Goal: Task Accomplishment & Management: Complete application form

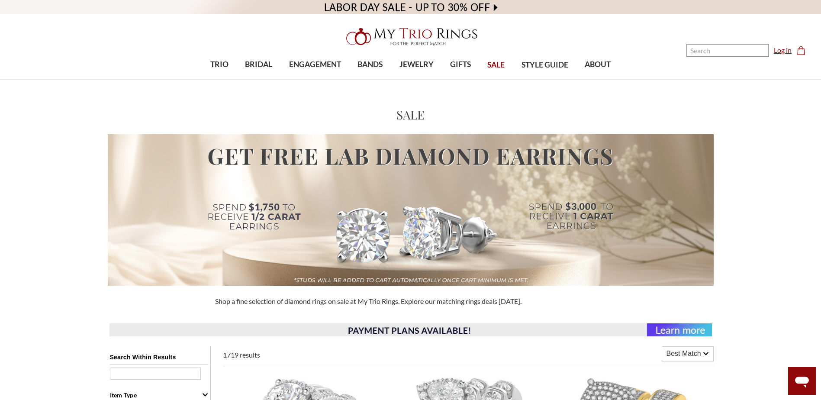
click at [787, 50] on link "Log in" at bounding box center [783, 50] width 18 height 10
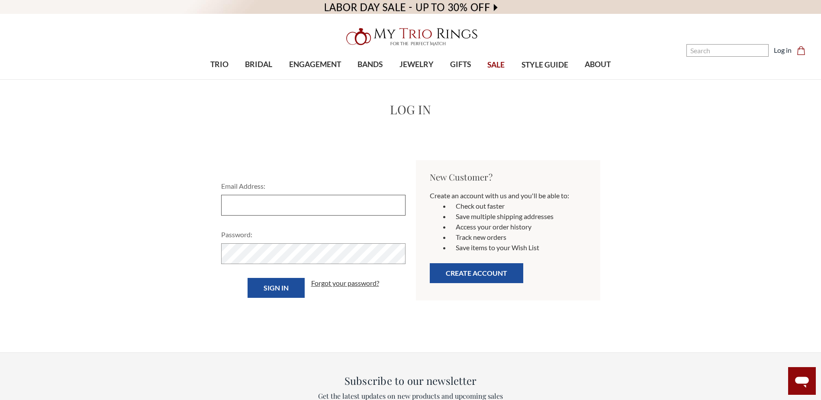
click at [282, 204] on input "Email Address:" at bounding box center [313, 205] width 184 height 21
type input "[EMAIL_ADDRESS][DOMAIN_NAME]"
click at [248, 278] on input "Sign in" at bounding box center [276, 288] width 57 height 20
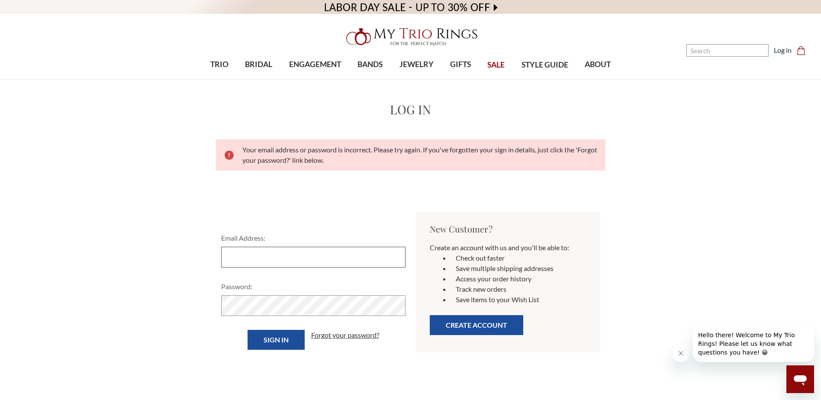
click at [327, 258] on input "Email Address:" at bounding box center [313, 257] width 184 height 21
type input "[EMAIL_ADDRESS][DOMAIN_NAME]"
click at [266, 339] on input "Sign in" at bounding box center [276, 340] width 57 height 20
click at [268, 257] on input "Email Address:" at bounding box center [313, 257] width 184 height 21
type input "vontressa83@gmail.com"
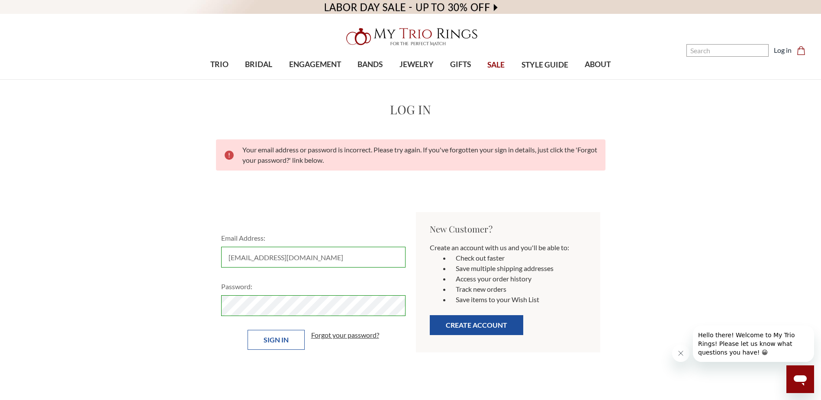
click at [277, 342] on input "Sign in" at bounding box center [276, 340] width 57 height 20
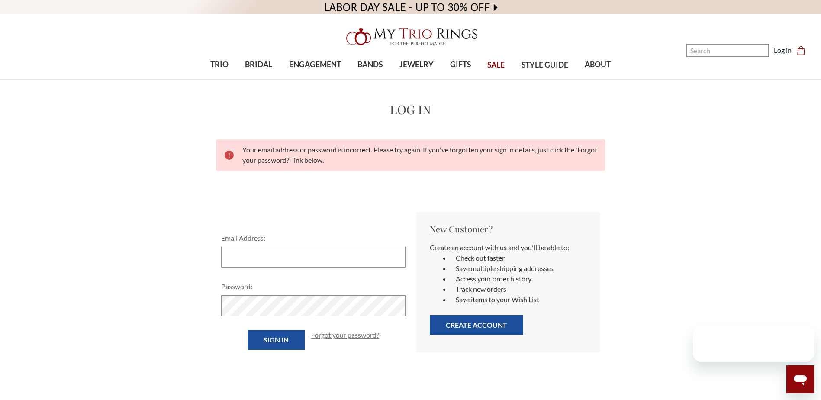
click at [339, 337] on link "Forgot your password?" at bounding box center [345, 335] width 68 height 10
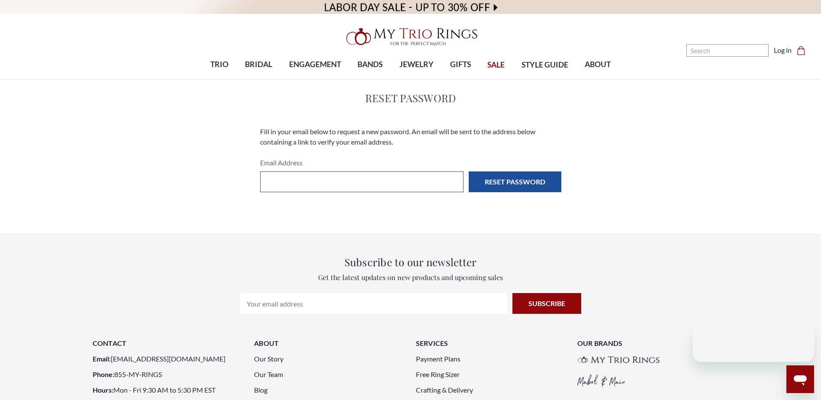
click at [320, 172] on input "Email Address" at bounding box center [361, 181] width 203 height 21
click at [318, 181] on input "Email Address" at bounding box center [361, 181] width 203 height 21
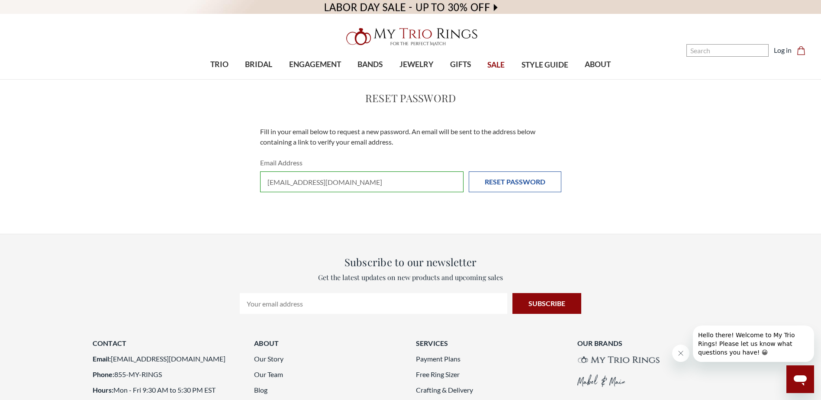
type input "vontressa83@gmail.com"
click at [517, 182] on input "Reset Password" at bounding box center [515, 181] width 93 height 21
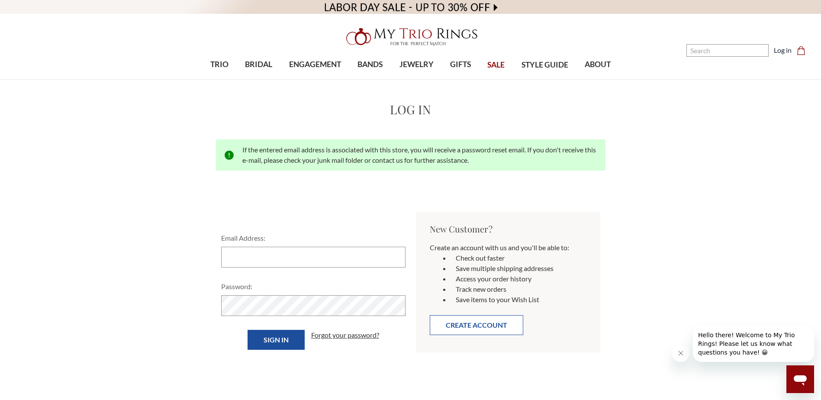
click at [479, 326] on button "Create Account" at bounding box center [477, 325] width 94 height 20
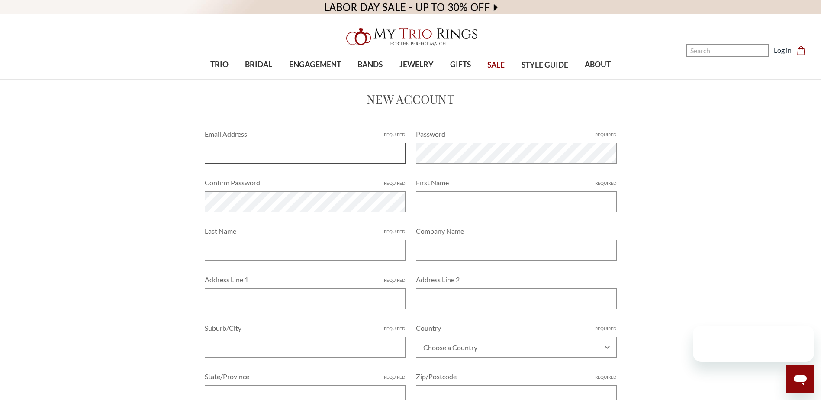
click at [248, 157] on input "Email Address Required" at bounding box center [305, 153] width 201 height 21
type input "[EMAIL_ADDRESS][DOMAIN_NAME]"
click at [450, 206] on input "First Name Required" at bounding box center [516, 201] width 201 height 21
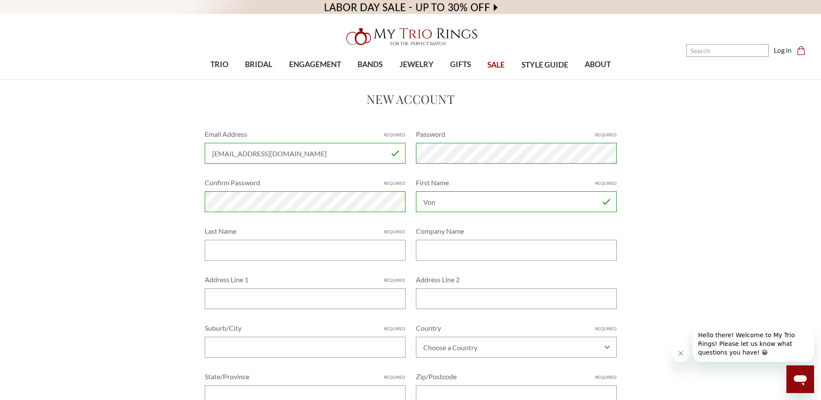
type input "Von"
type input "Lee"
click at [354, 291] on input "Address Line 1 Required" at bounding box center [305, 298] width 201 height 21
type input "1"
type input "2354 Huggins St"
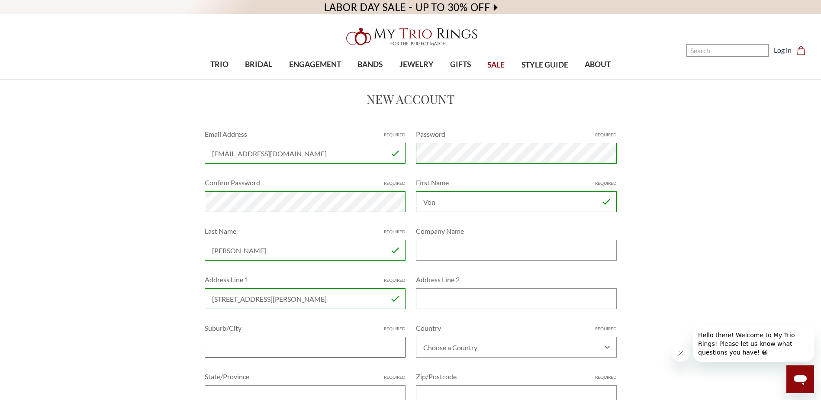
click at [274, 345] on input "Suburb/City Required" at bounding box center [305, 347] width 201 height 21
type input "Columbus"
click at [432, 351] on select "Choose a Country Afghanistan Åland Islands Albania Algeria American Samoa Andor…" at bounding box center [516, 347] width 201 height 21
select select "United States"
click at [416, 337] on select "Choose a Country Afghanistan Åland Islands Albania Algeria American Samoa Andor…" at bounding box center [516, 347] width 201 height 21
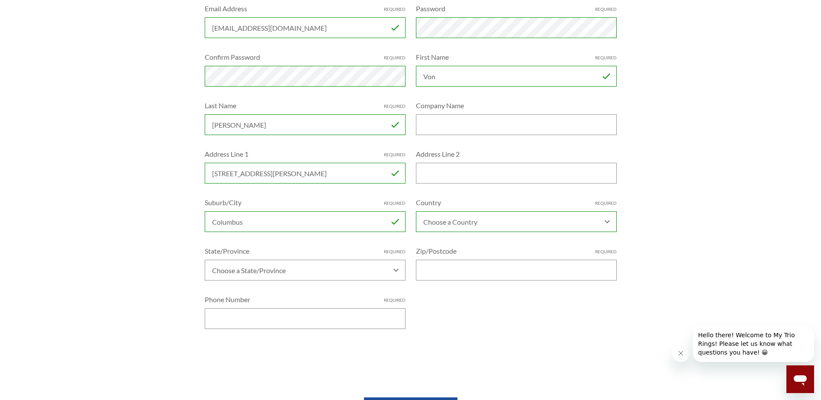
scroll to position [130, 0]
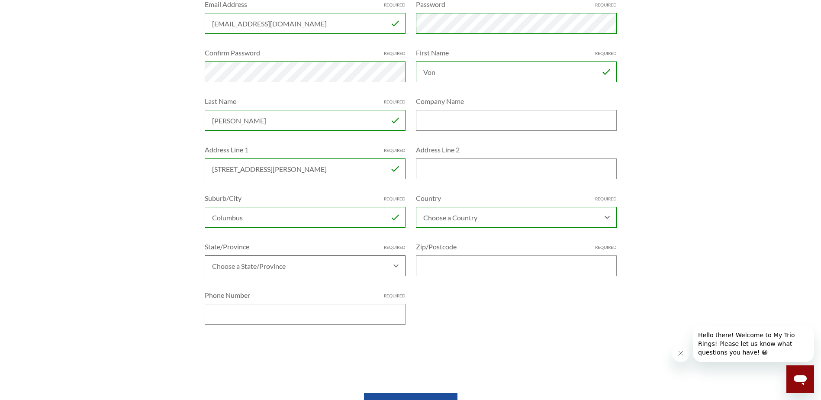
click at [275, 265] on select "Choose a State/Province Alabama Alaska American Samoa Arizona Arkansas Armed Fo…" at bounding box center [305, 265] width 201 height 21
select select "Georgia"
click at [205, 255] on select "Choose a State/Province Alabama Alaska American Samoa Arizona Arkansas Armed Fo…" at bounding box center [305, 265] width 201 height 21
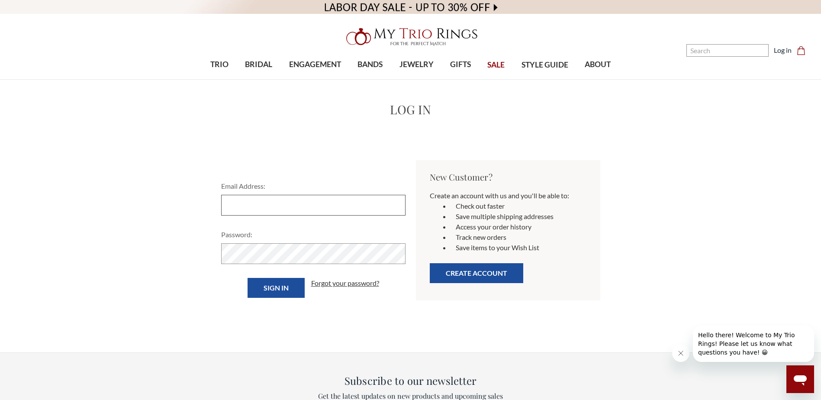
click at [331, 204] on input "Email Address:" at bounding box center [313, 205] width 184 height 21
type input "[EMAIL_ADDRESS][DOMAIN_NAME]"
click at [273, 291] on input "Sign in" at bounding box center [276, 288] width 57 height 20
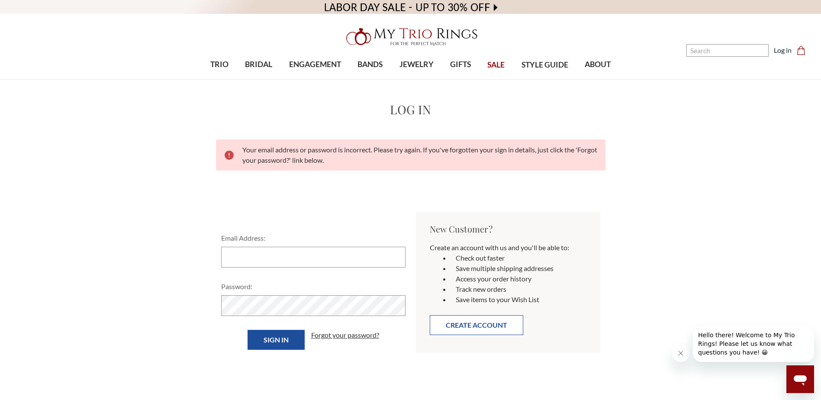
click at [471, 324] on button "Create Account" at bounding box center [477, 325] width 94 height 20
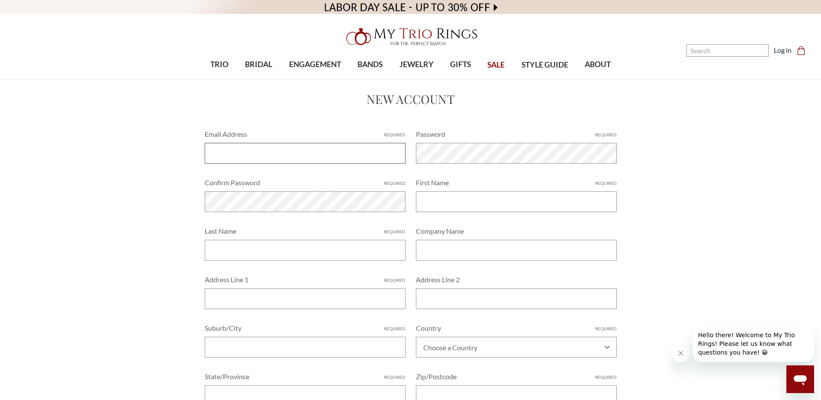
click at [232, 148] on input "Email Address Required" at bounding box center [305, 153] width 201 height 21
type input "[EMAIL_ADDRESS][DOMAIN_NAME]"
click at [481, 202] on input "First Name Required" at bounding box center [516, 201] width 201 height 21
type input "Von"
click at [235, 244] on input "Last Name Required" at bounding box center [305, 250] width 201 height 21
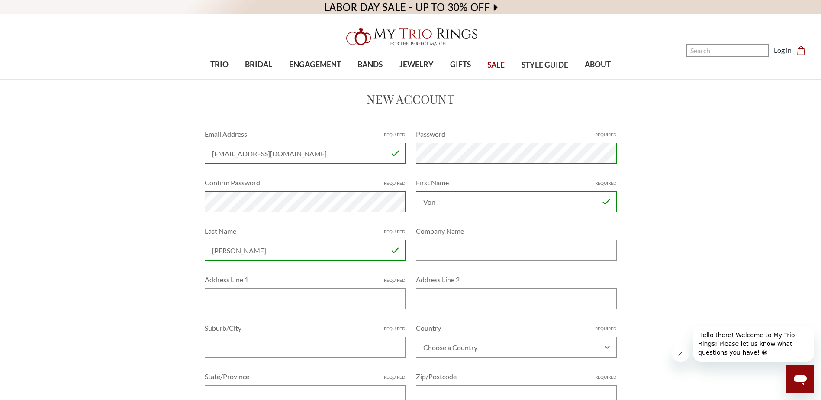
type input "Lee"
click at [232, 308] on input "Address Line 1 Required" at bounding box center [305, 298] width 201 height 21
type input "2354 Huggins St"
click at [258, 345] on input "Suburb/City Required" at bounding box center [305, 347] width 201 height 21
type input "Columbus"
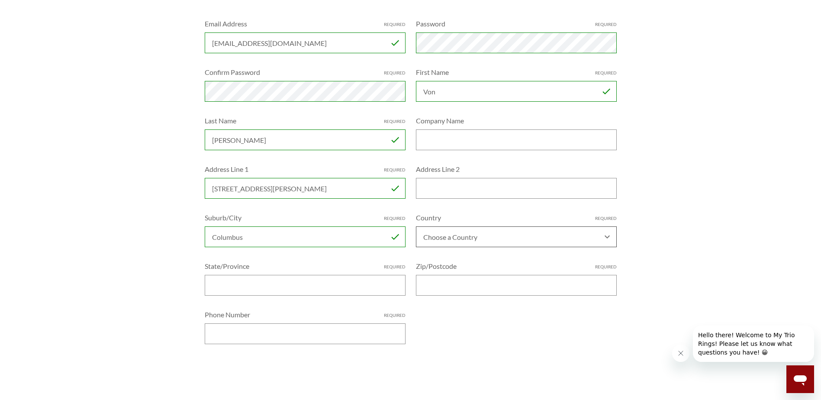
scroll to position [130, 0]
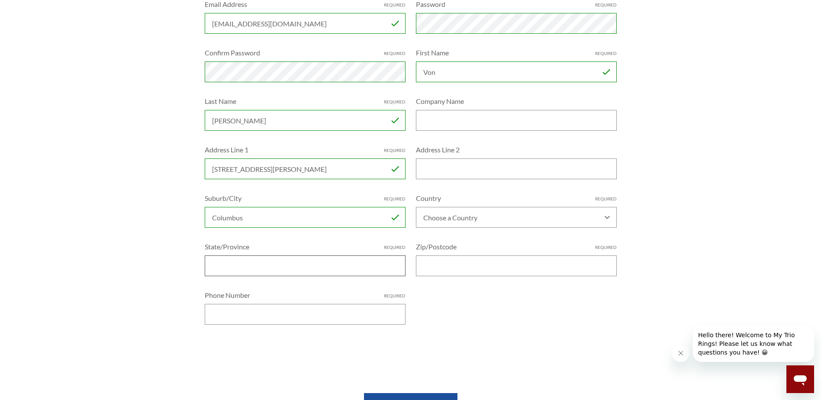
click at [327, 267] on input "State/Province Required" at bounding box center [305, 265] width 201 height 21
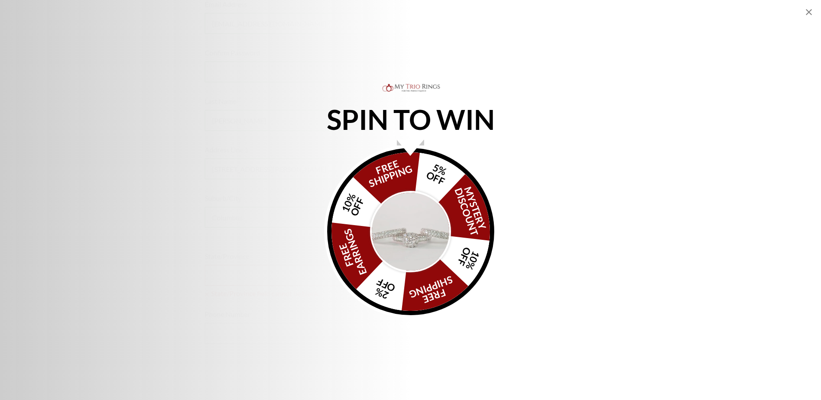
click at [401, 171] on div "FREE SHIPPING 5% OFF Mystery Discount 10% OFF FREE SHIPPING 2% OFF FREE EARRING…" at bounding box center [410, 231] width 167 height 167
click at [809, 12] on icon "Close popup" at bounding box center [809, 12] width 6 height 6
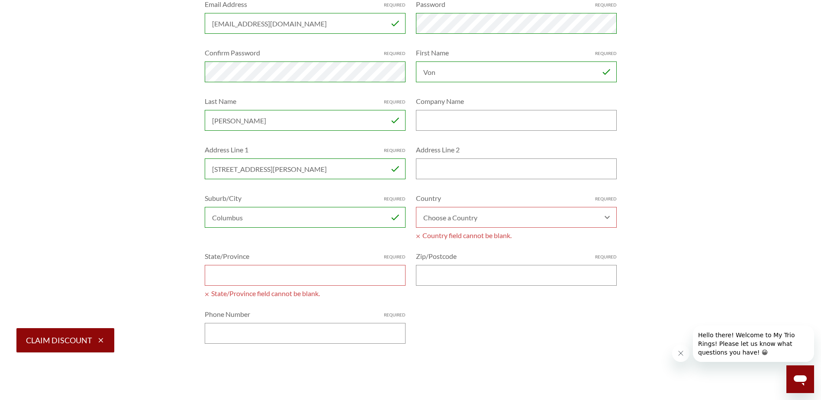
click at [263, 279] on input "State/Province Required" at bounding box center [305, 275] width 201 height 21
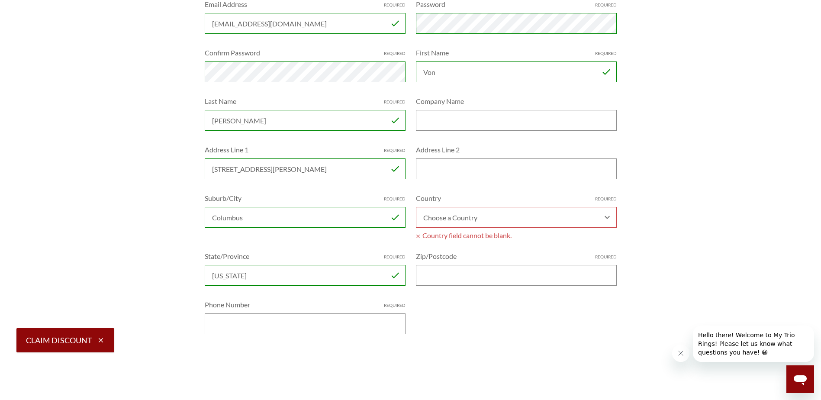
type input "Georgia"
click at [458, 277] on input "Zip/Postcode Required" at bounding box center [516, 275] width 201 height 21
type input "31901"
click at [511, 217] on select "Choose a Country Afghanistan Åland Islands Albania Algeria American Samoa Andor…" at bounding box center [516, 217] width 201 height 21
select select "United States"
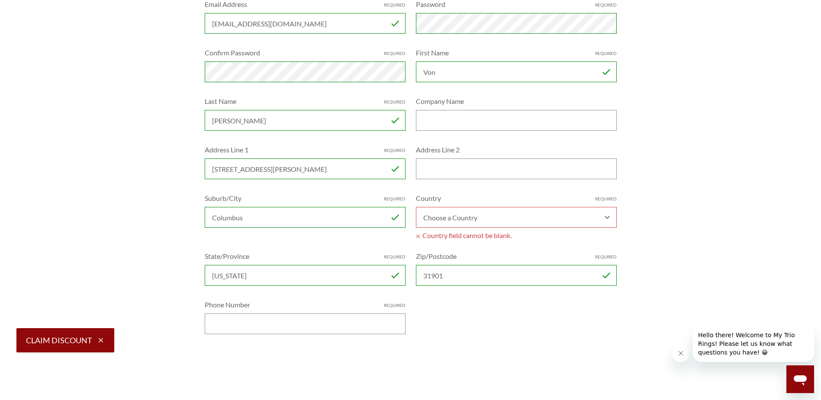
click at [416, 207] on select "Choose a Country Afghanistan Åland Islands Albania Algeria American Samoa Andor…" at bounding box center [516, 217] width 201 height 21
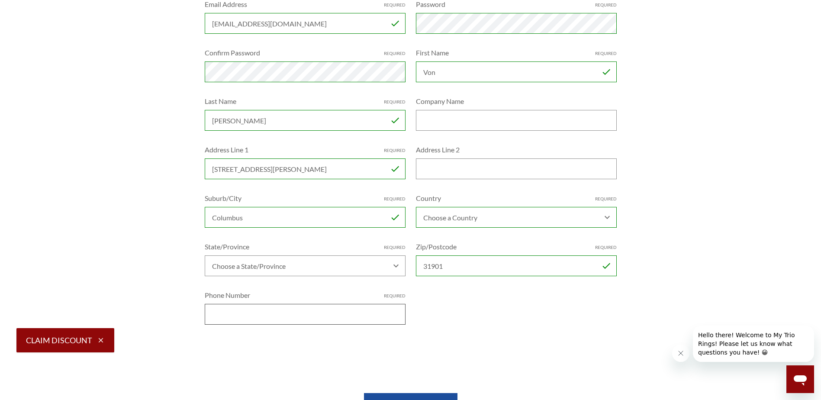
click at [318, 318] on input "Phone Number Required" at bounding box center [305, 314] width 201 height 21
type input "2298699591"
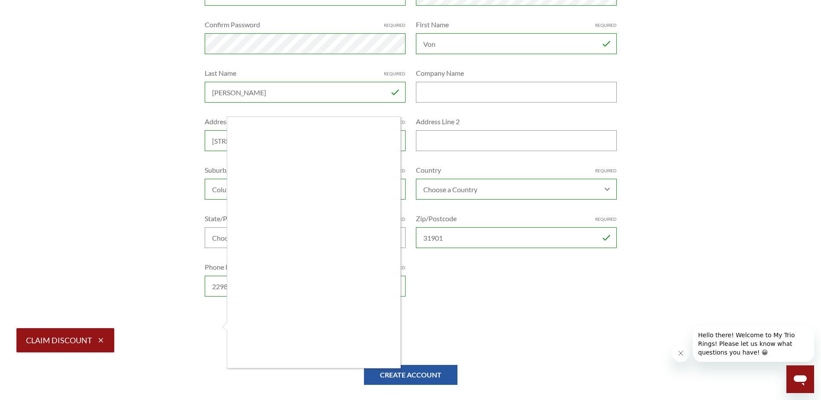
scroll to position [173, 0]
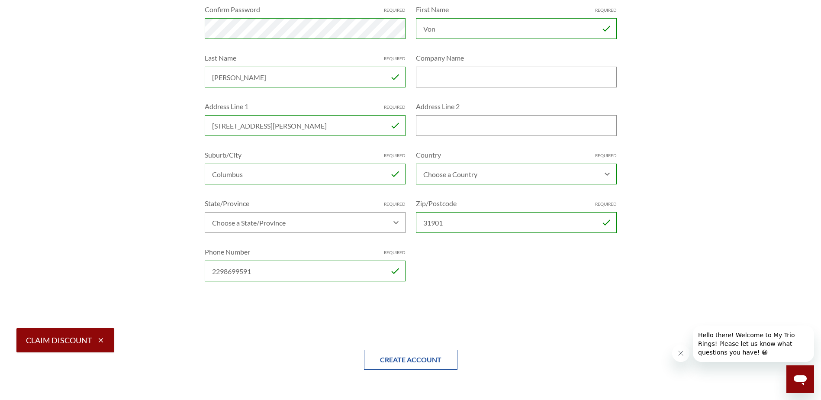
click at [403, 360] on input "Create Account" at bounding box center [411, 360] width 94 height 20
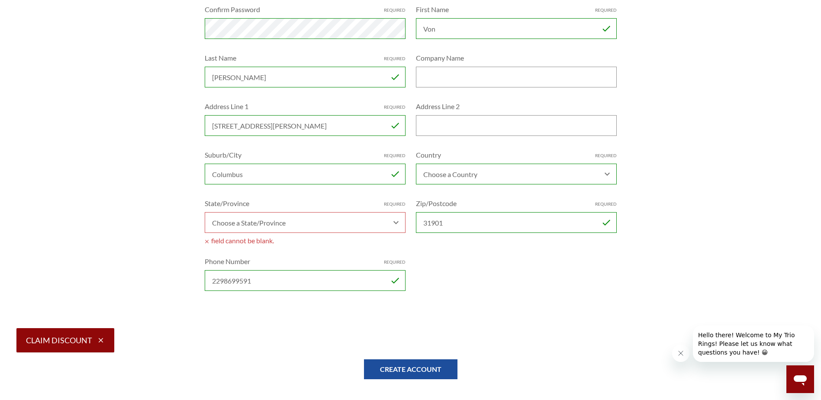
click at [330, 217] on select "Choose a State/Province Alabama Alaska American Samoa Arizona Arkansas Armed Fo…" at bounding box center [305, 222] width 201 height 21
select select "Georgia"
click at [205, 212] on select "Choose a State/Province Alabama Alaska American Samoa Arizona Arkansas Armed Fo…" at bounding box center [305, 222] width 201 height 21
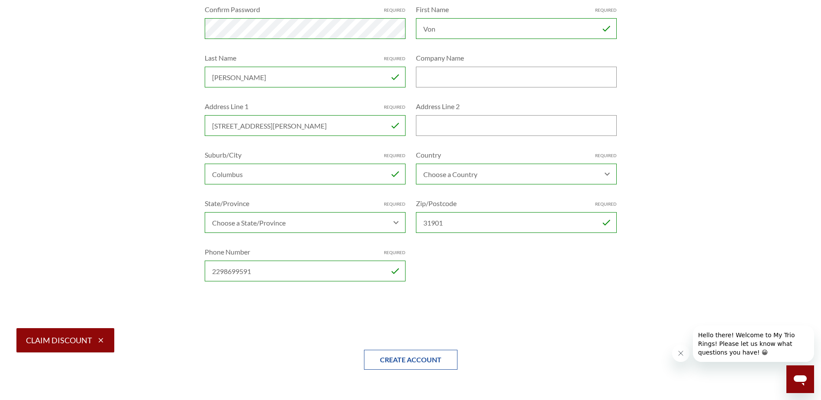
click at [388, 360] on input "Create Account" at bounding box center [411, 360] width 94 height 20
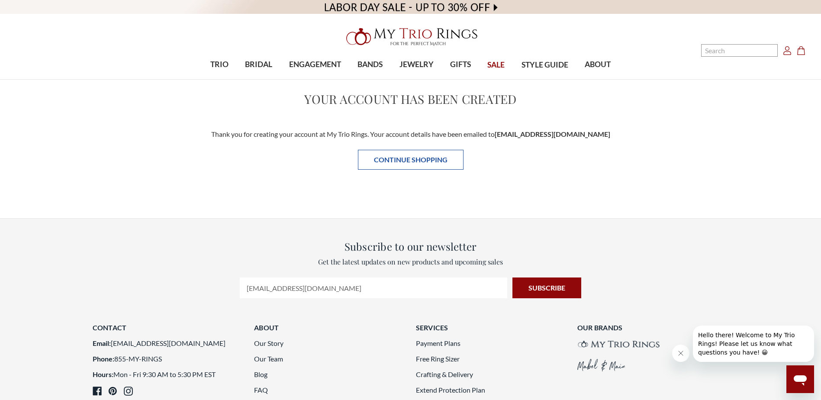
click at [411, 156] on link "Continue Shopping" at bounding box center [411, 160] width 106 height 20
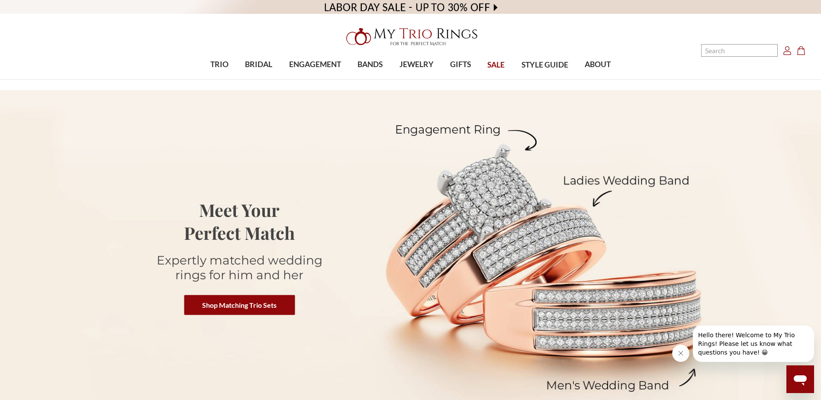
click at [493, 65] on span "SALE" at bounding box center [495, 64] width 17 height 11
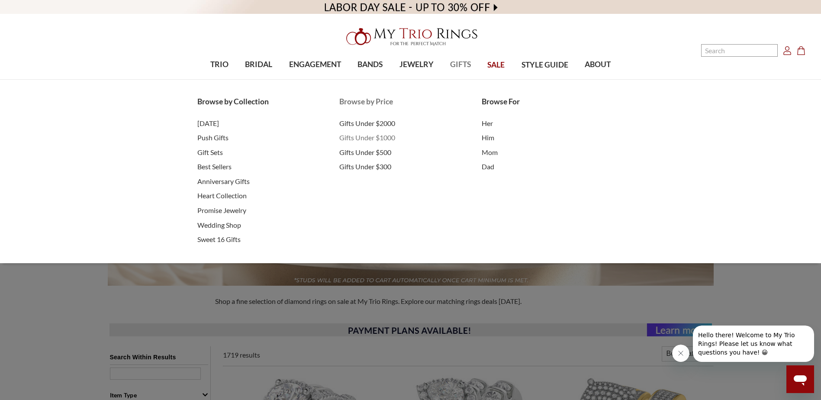
click at [361, 137] on span "Gifts Under $1000" at bounding box center [401, 137] width 125 height 10
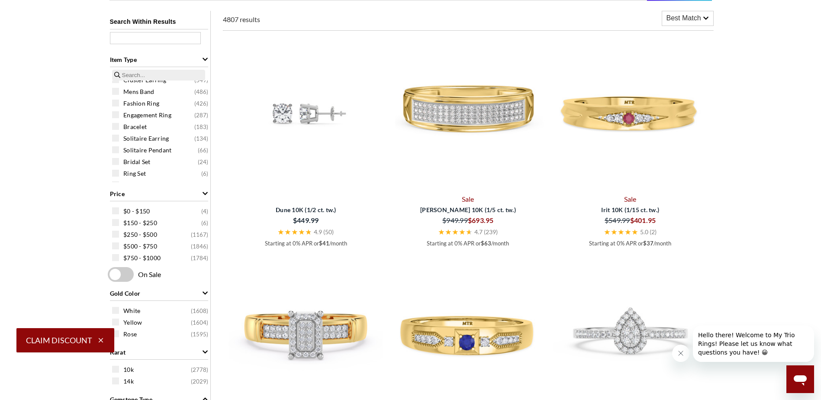
scroll to position [41, 0]
select select "US"
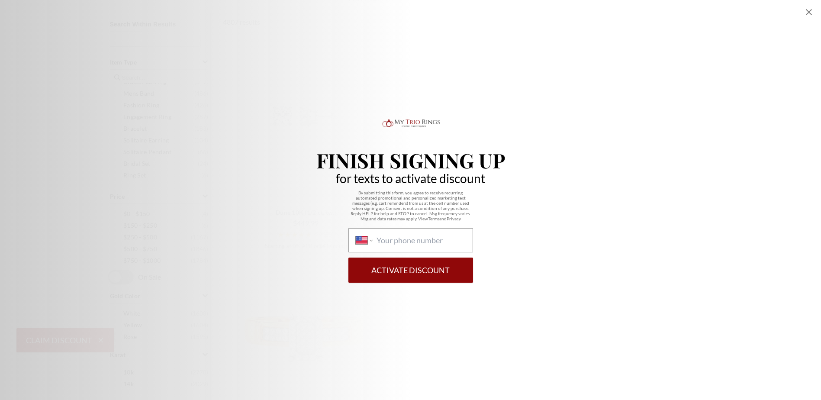
scroll to position [0, 0]
click at [811, 13] on icon "Close popup" at bounding box center [809, 12] width 10 height 10
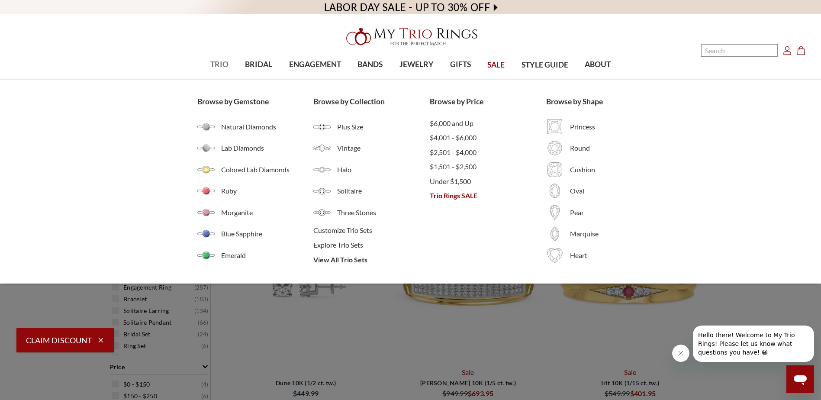
click at [220, 66] on span "TRIO" at bounding box center [219, 64] width 18 height 11
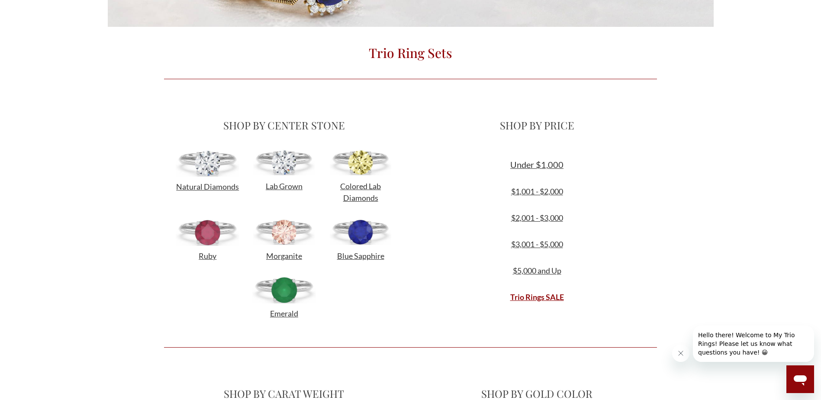
scroll to position [216, 0]
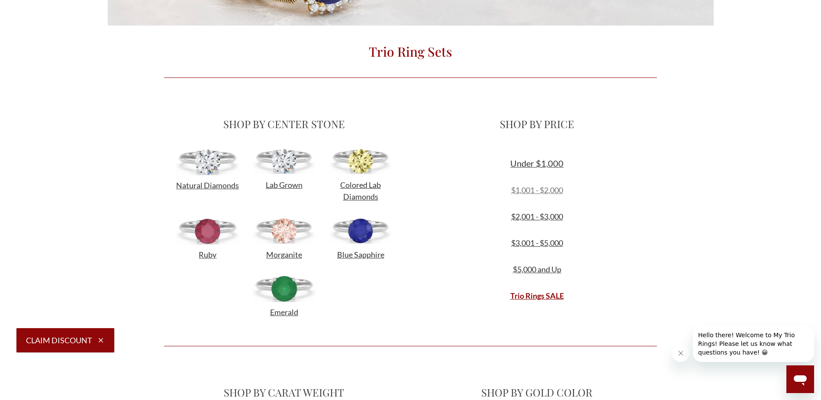
click at [537, 188] on link "$1,001 - $2,000" at bounding box center [537, 190] width 52 height 10
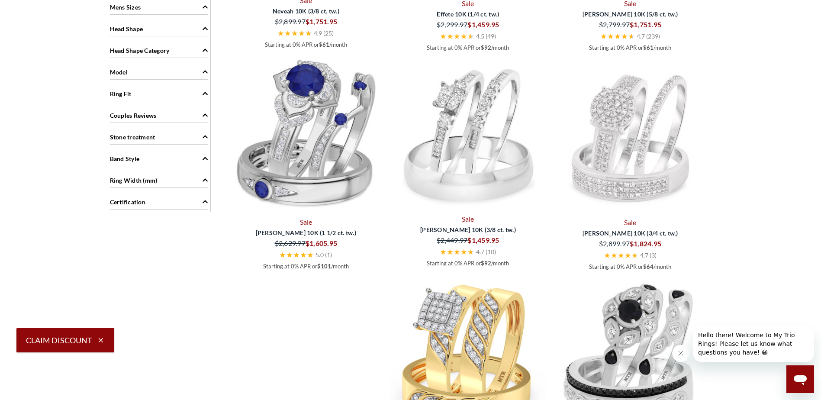
scroll to position [866, 0]
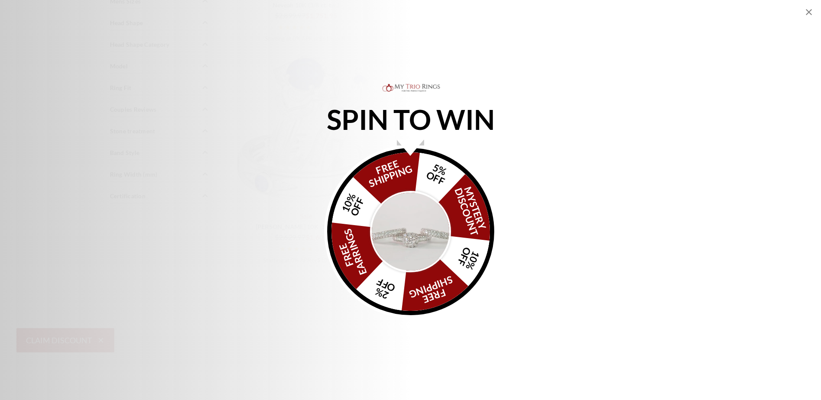
click at [808, 15] on icon "Close popup" at bounding box center [809, 12] width 10 height 10
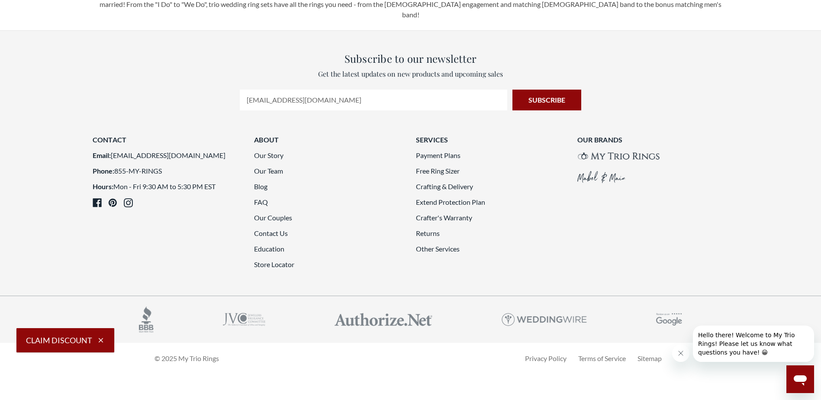
scroll to position [2424, 0]
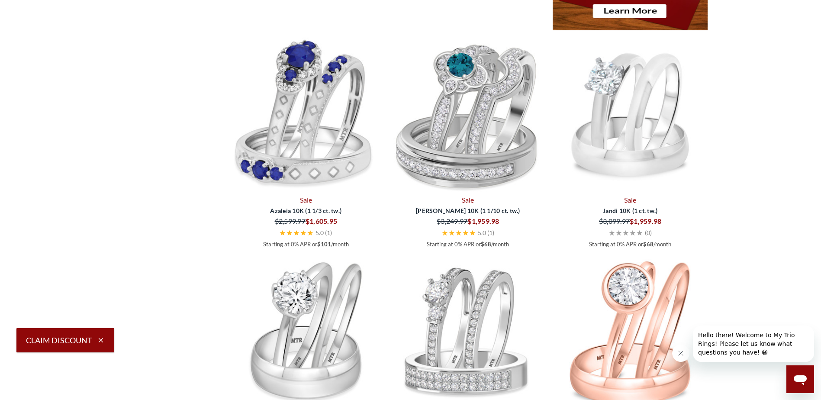
scroll to position [1699, 0]
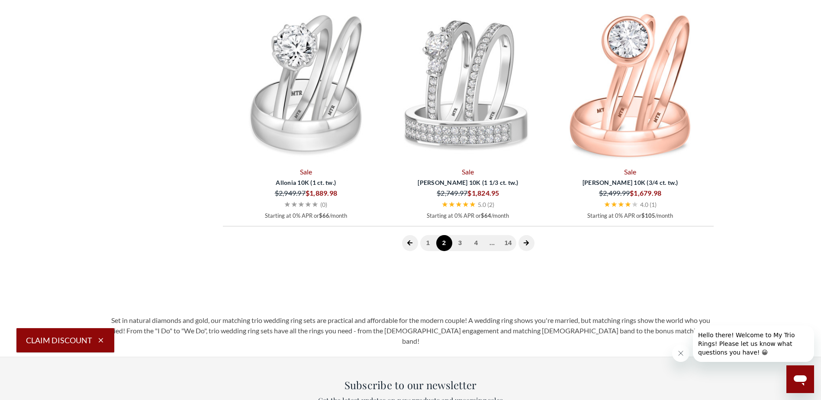
select select "US"
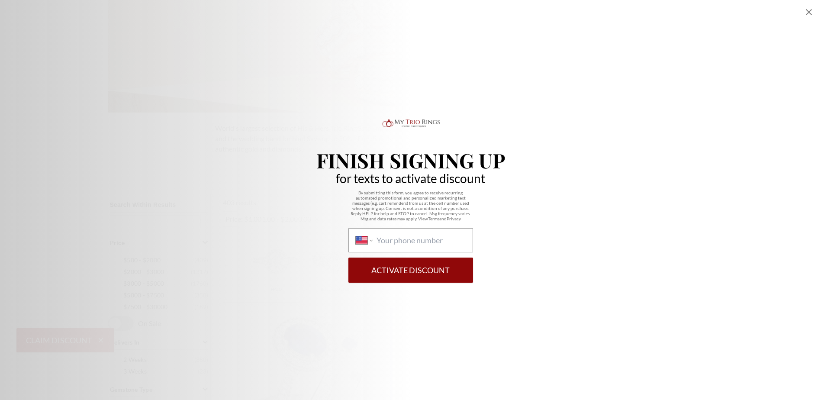
scroll to position [99, 0]
click at [810, 13] on icon "Close popup" at bounding box center [809, 12] width 6 height 6
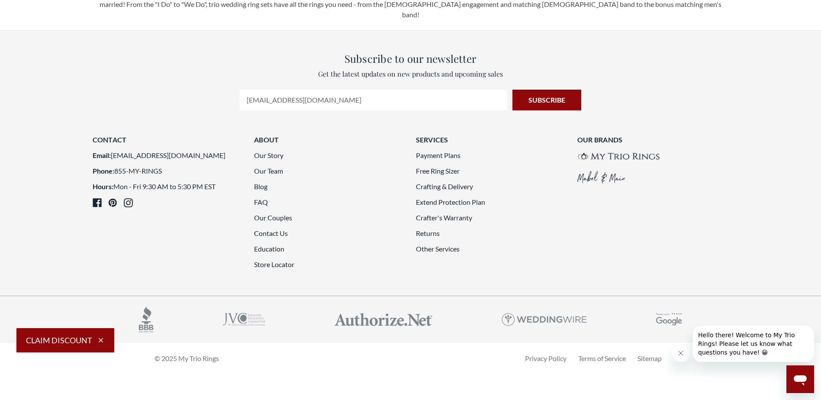
scroll to position [2393, 0]
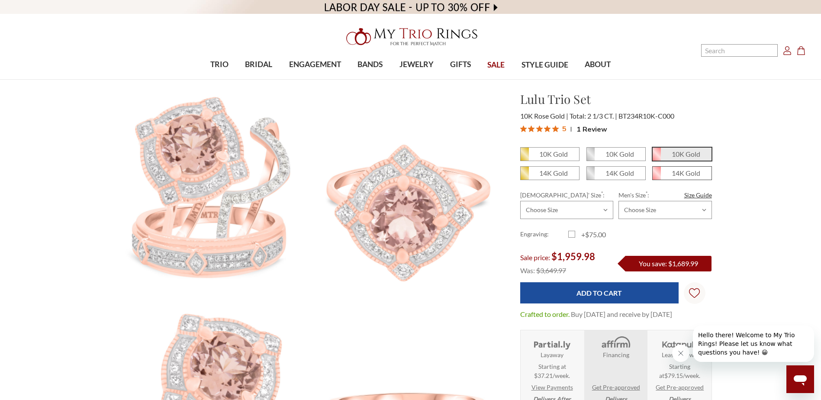
click at [682, 173] on em "14K Gold" at bounding box center [686, 173] width 29 height 8
click at [656, 176] on input "14K Gold" at bounding box center [656, 176] width 0 height 0
radio input "true"
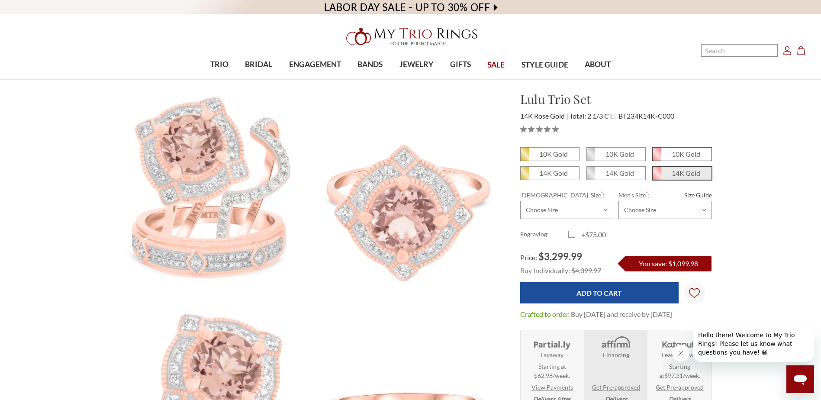
click at [684, 155] on em "10K Gold" at bounding box center [686, 154] width 29 height 8
click at [656, 157] on input "10K Gold" at bounding box center [656, 157] width 0 height 0
radio input "true"
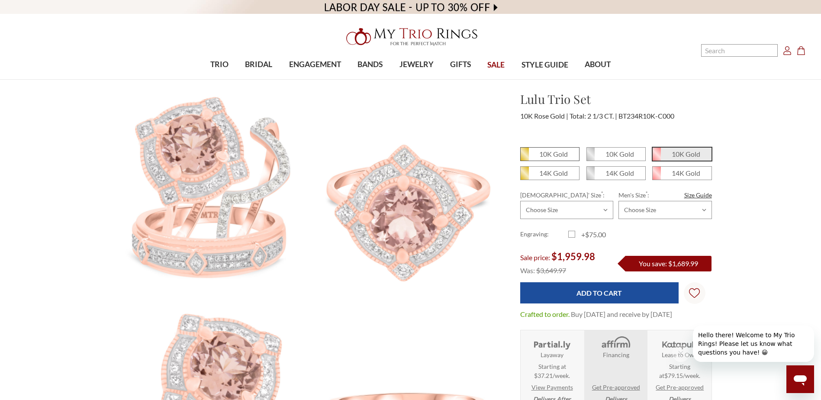
click at [571, 157] on span "10K Gold" at bounding box center [550, 154] width 58 height 13
click at [524, 157] on input "10K Gold" at bounding box center [524, 157] width 0 height 0
radio input "true"
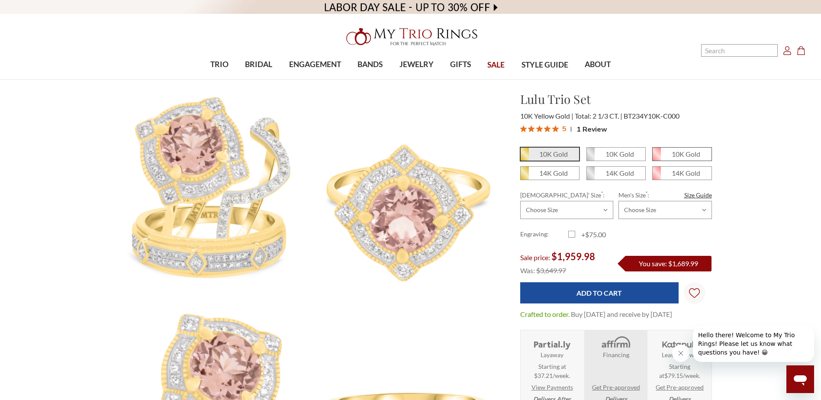
click at [678, 155] on em "10K Gold" at bounding box center [686, 154] width 29 height 8
click at [656, 157] on input "10K Gold" at bounding box center [656, 157] width 0 height 0
radio input "true"
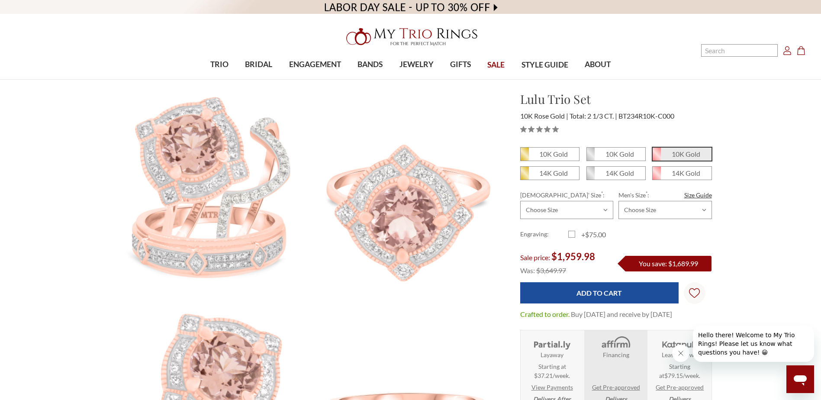
scroll to position [87, 0]
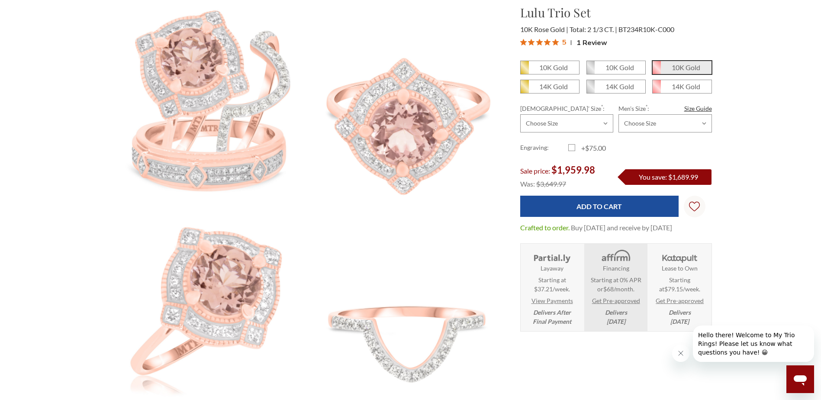
select select "US"
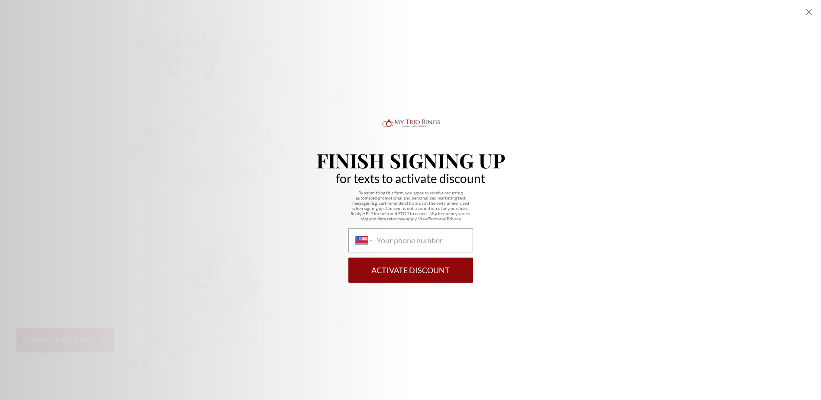
click at [811, 14] on icon "Close popup" at bounding box center [809, 12] width 6 height 6
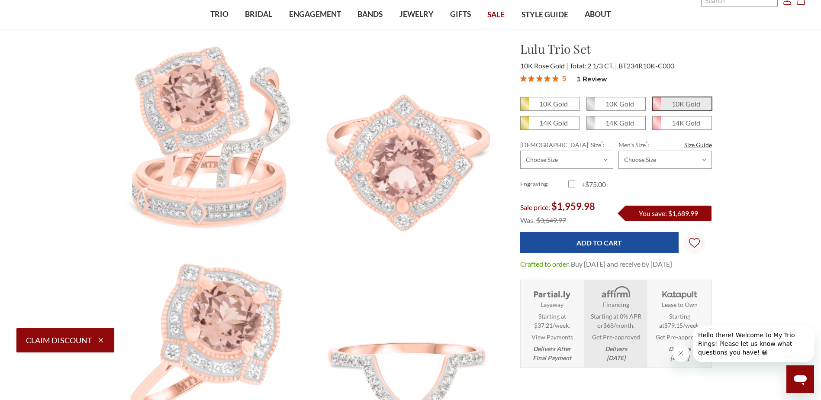
scroll to position [0, 0]
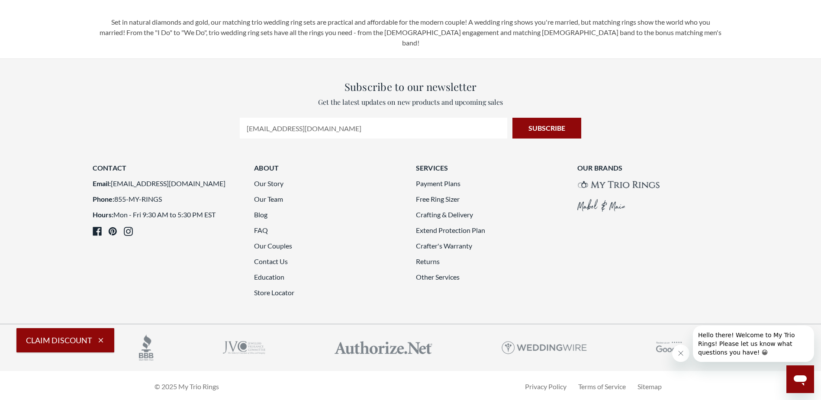
scroll to position [2262, 0]
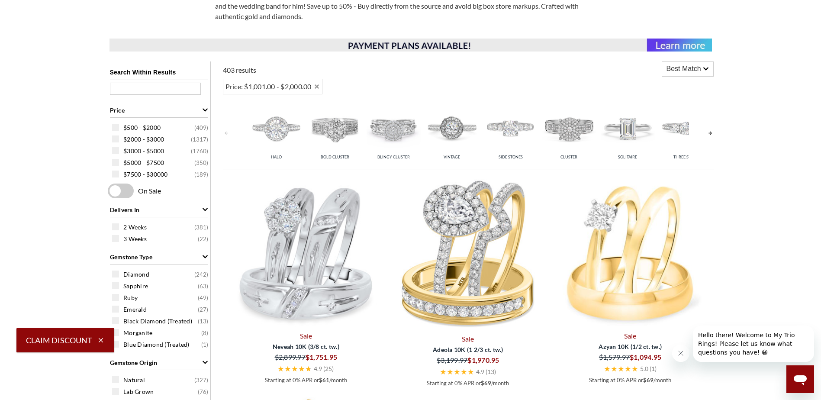
scroll to position [270, 0]
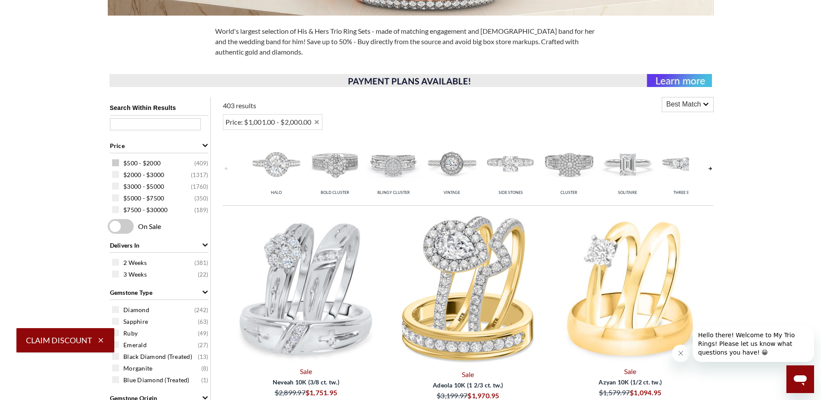
click at [119, 163] on div "$500 - $2000 ( 409 )" at bounding box center [161, 163] width 98 height 10
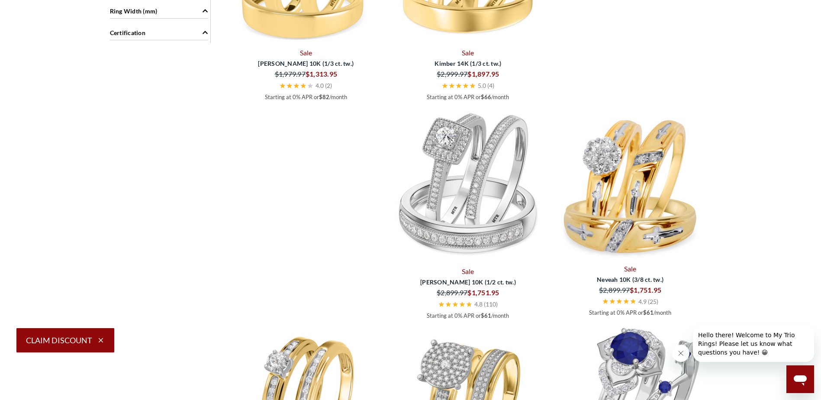
scroll to position [1049, 0]
